Goal: Task Accomplishment & Management: Manage account settings

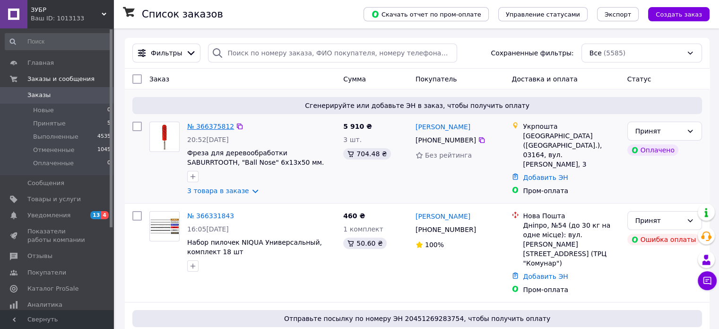
click at [205, 125] on link "№ 366375812" at bounding box center [210, 127] width 47 height 8
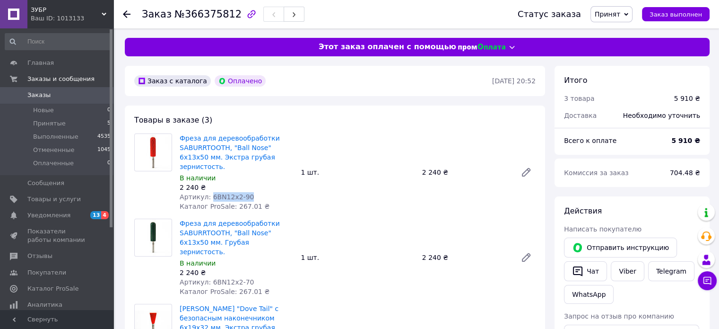
drag, startPoint x: 208, startPoint y: 187, endPoint x: 252, endPoint y: 186, distance: 43.5
click at [252, 192] on div "Артикул: 6BN12x2-90" at bounding box center [237, 196] width 114 height 9
copy span "6BN12x2-90"
click at [46, 198] on span "Товары и услуги" at bounding box center [53, 199] width 53 height 9
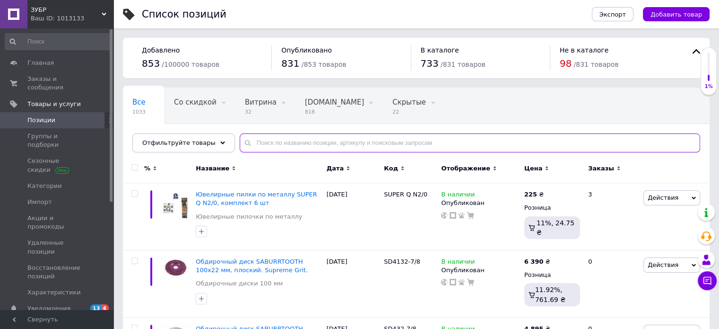
click at [254, 148] on input "text" at bounding box center [470, 142] width 461 height 19
paste input "6BN12x2-90"
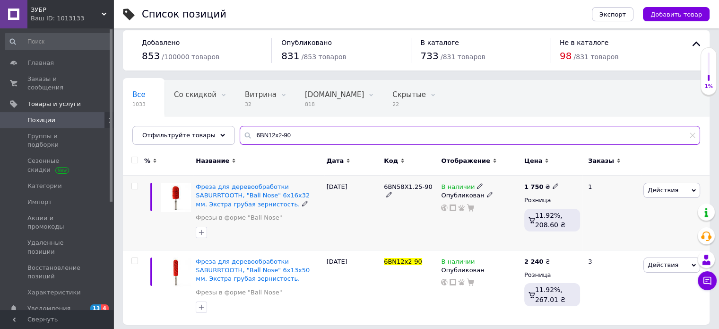
scroll to position [12, 0]
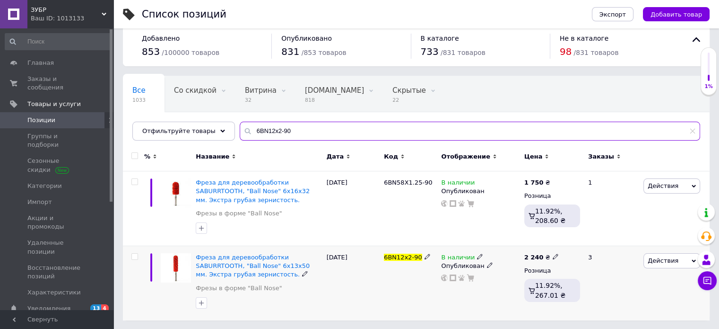
type input "6BN12x2-90"
click at [477, 256] on use at bounding box center [479, 256] width 5 height 5
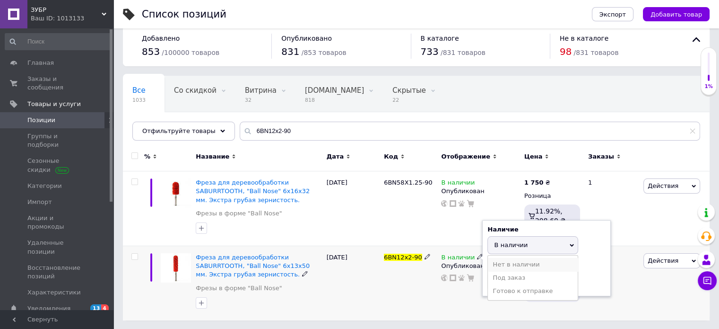
click at [503, 263] on li "Нет в наличии" at bounding box center [533, 264] width 90 height 13
click at [497, 280] on input at bounding box center [524, 281] width 72 height 19
type input "0"
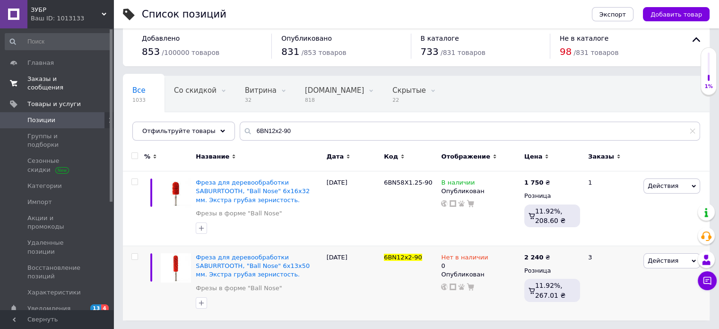
click at [41, 77] on span "Заказы и сообщения" at bounding box center [57, 83] width 60 height 17
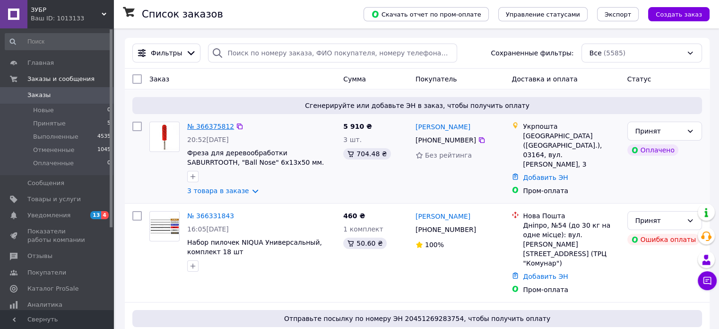
click at [203, 124] on link "№ 366375812" at bounding box center [210, 127] width 47 height 8
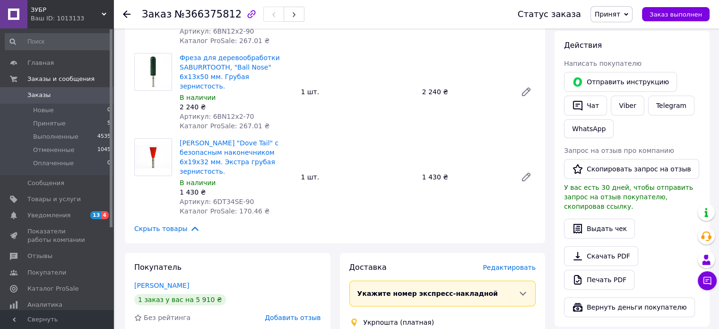
scroll to position [189, 0]
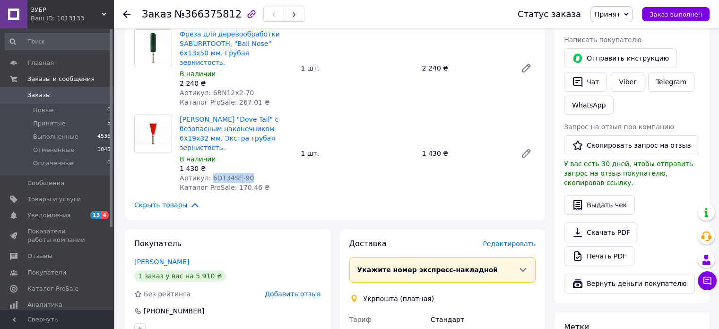
drag, startPoint x: 221, startPoint y: 149, endPoint x: 258, endPoint y: 149, distance: 36.9
click at [258, 173] on div "Артикул: 6DT34SE-90" at bounding box center [237, 177] width 114 height 9
copy span "6DT34SE-90"
click at [47, 199] on span "Товары и услуги" at bounding box center [53, 199] width 53 height 9
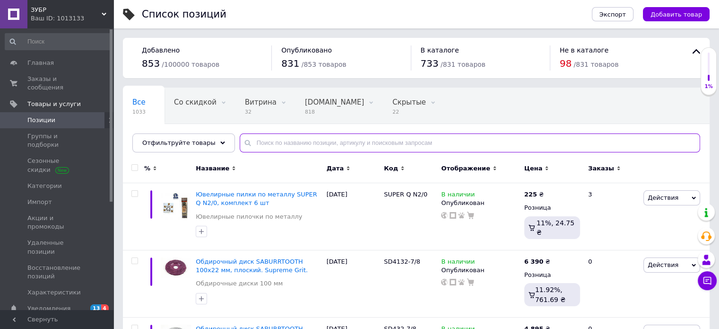
click at [263, 143] on input "text" at bounding box center [470, 142] width 461 height 19
paste input "6DT34SE-90"
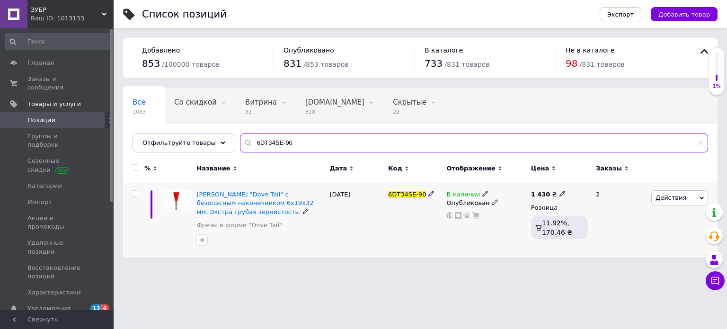
type input "6DT34SE-90"
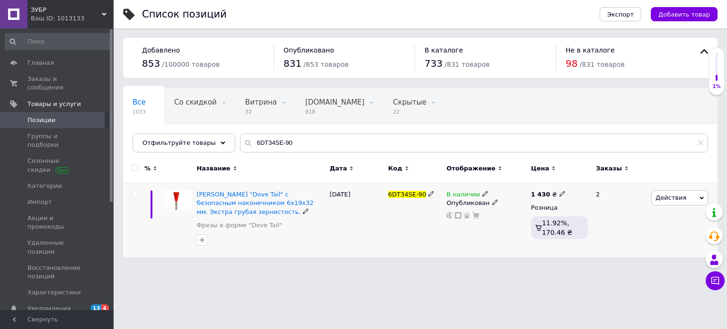
click at [482, 193] on icon at bounding box center [485, 194] width 6 height 6
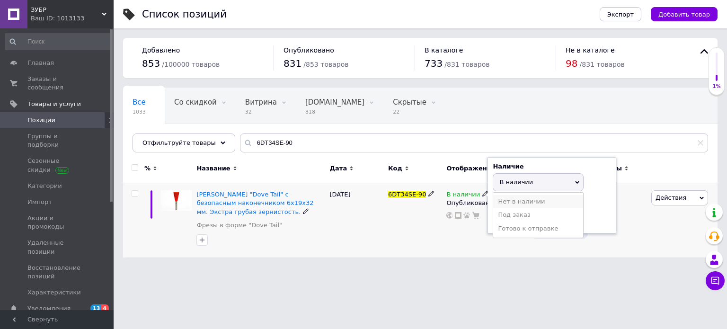
click at [512, 201] on li "Нет в наличии" at bounding box center [538, 201] width 90 height 13
click at [511, 219] on input at bounding box center [528, 218] width 72 height 19
type input "0"
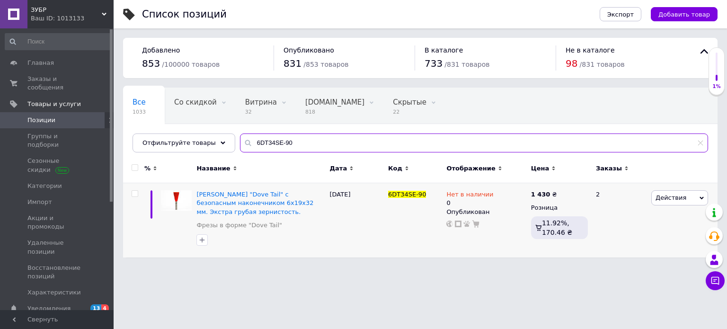
click at [283, 143] on input "6DT34SE-90" at bounding box center [474, 142] width 468 height 19
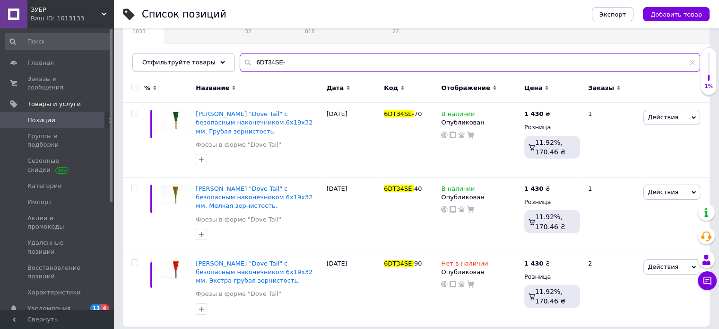
scroll to position [87, 0]
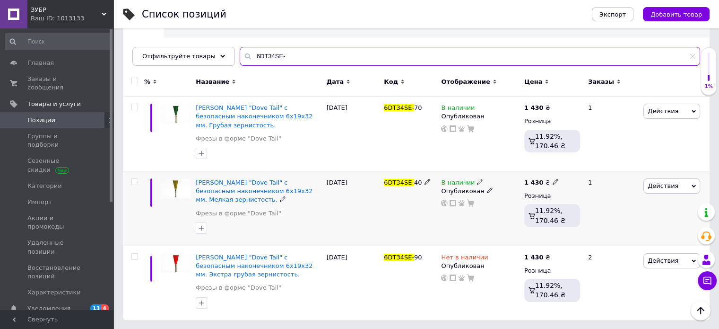
type input "6DT34SE-"
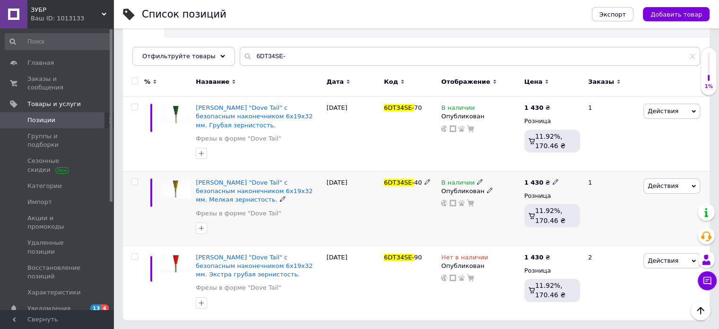
click at [477, 180] on icon at bounding box center [480, 182] width 6 height 6
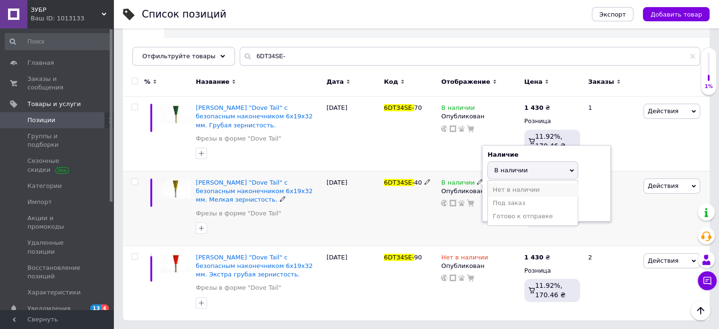
click at [501, 187] on li "Нет в наличии" at bounding box center [533, 189] width 90 height 13
click at [501, 204] on input at bounding box center [524, 206] width 72 height 19
type input "0"
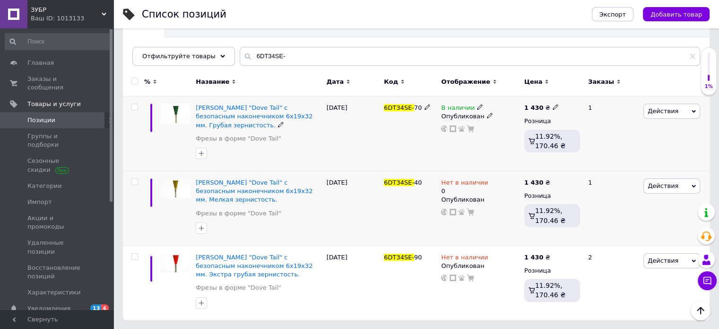
click at [477, 107] on icon at bounding box center [480, 107] width 6 height 6
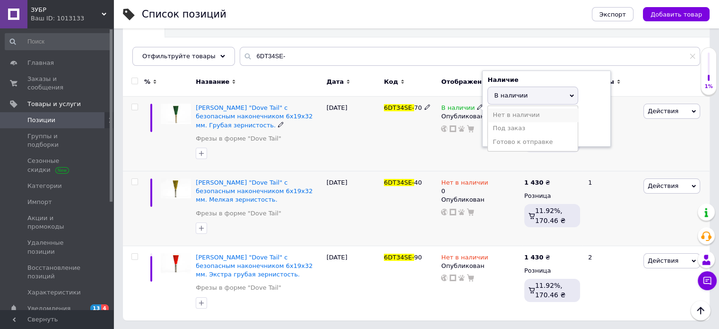
click at [504, 114] on li "Нет в наличии" at bounding box center [533, 114] width 90 height 13
click at [496, 132] on input at bounding box center [524, 132] width 72 height 19
type input "0"
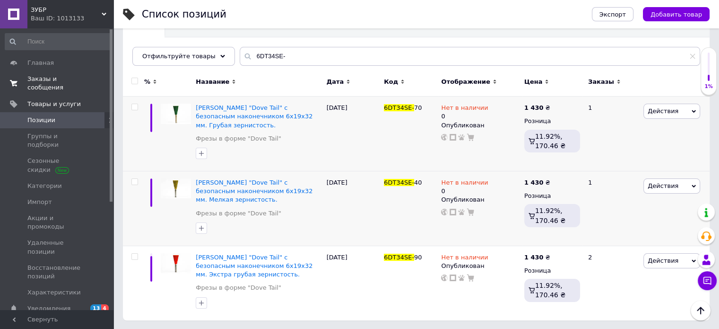
click at [53, 78] on span "Заказы и сообщения" at bounding box center [57, 83] width 60 height 17
